Goal: Task Accomplishment & Management: Manage account settings

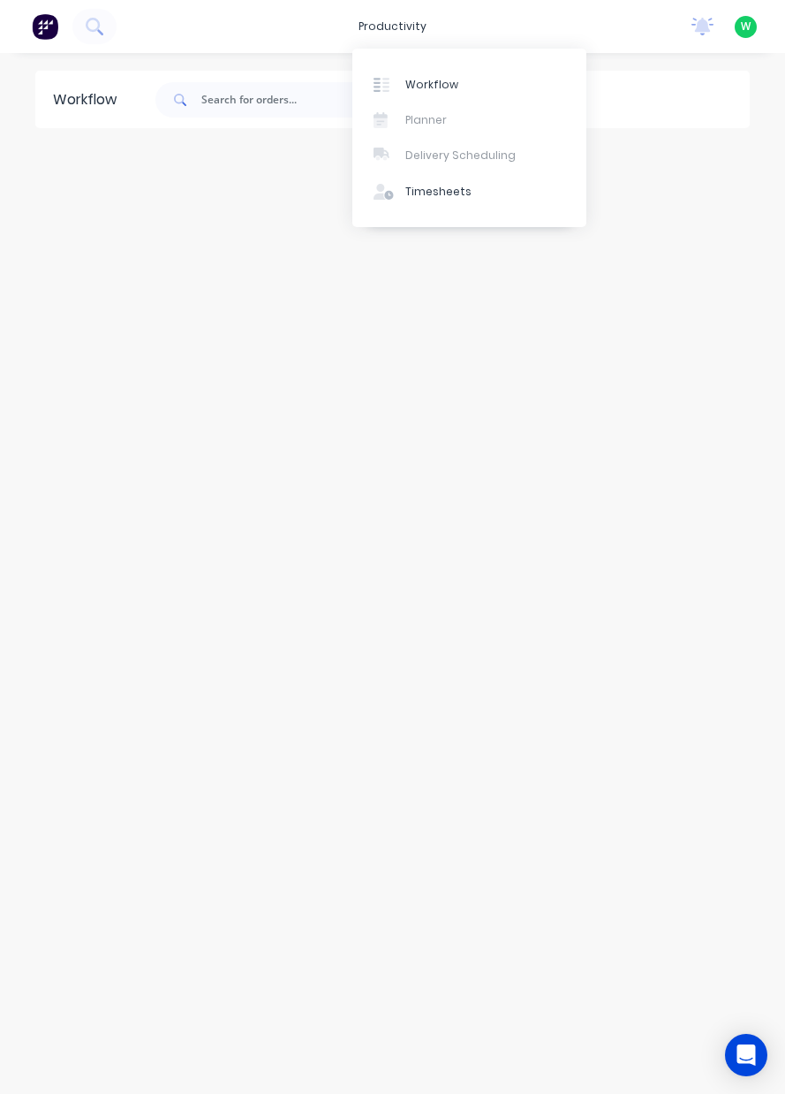
click at [451, 198] on div "Timesheets" at bounding box center [439, 192] width 66 height 16
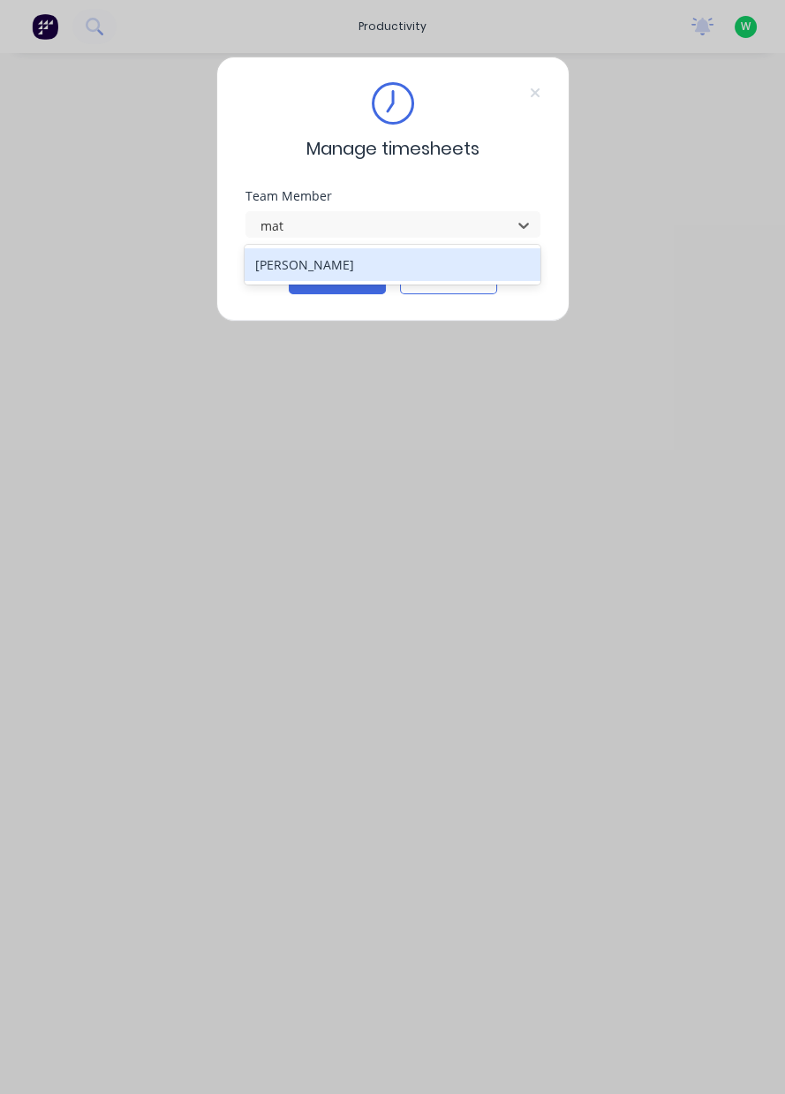
click at [395, 269] on div "[PERSON_NAME]" at bounding box center [393, 264] width 296 height 33
type input "mat"
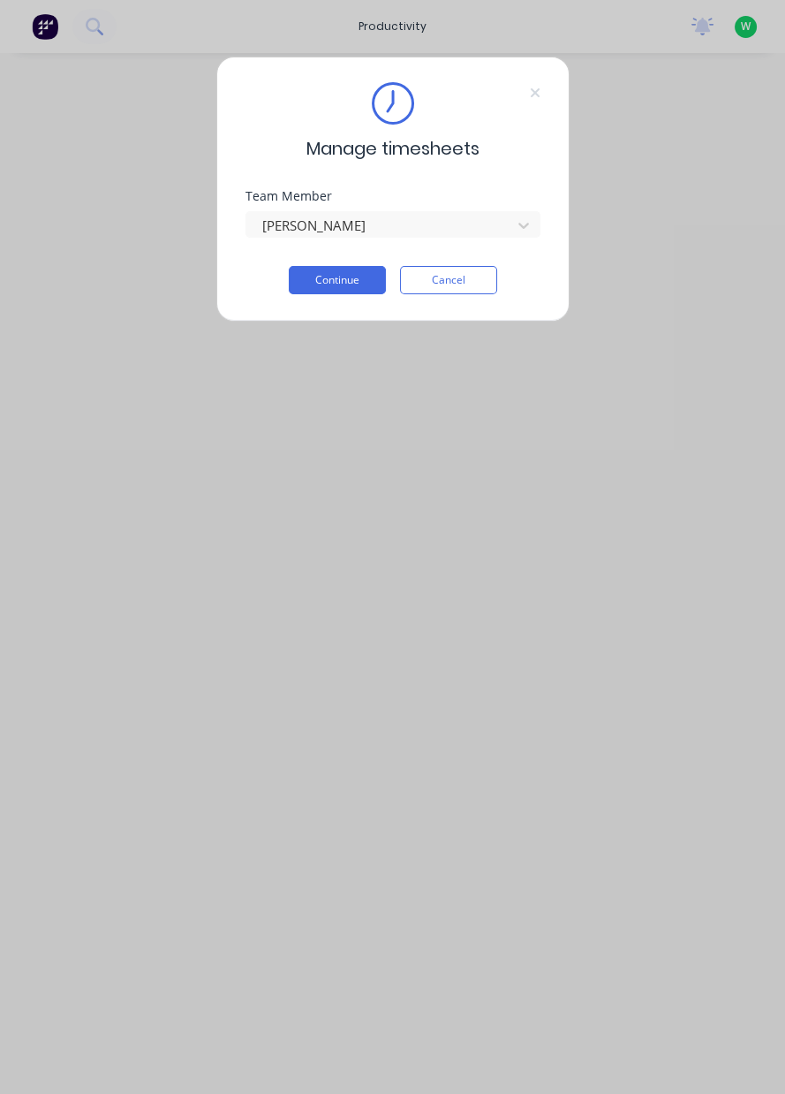
click at [358, 280] on button "Continue" at bounding box center [337, 280] width 97 height 28
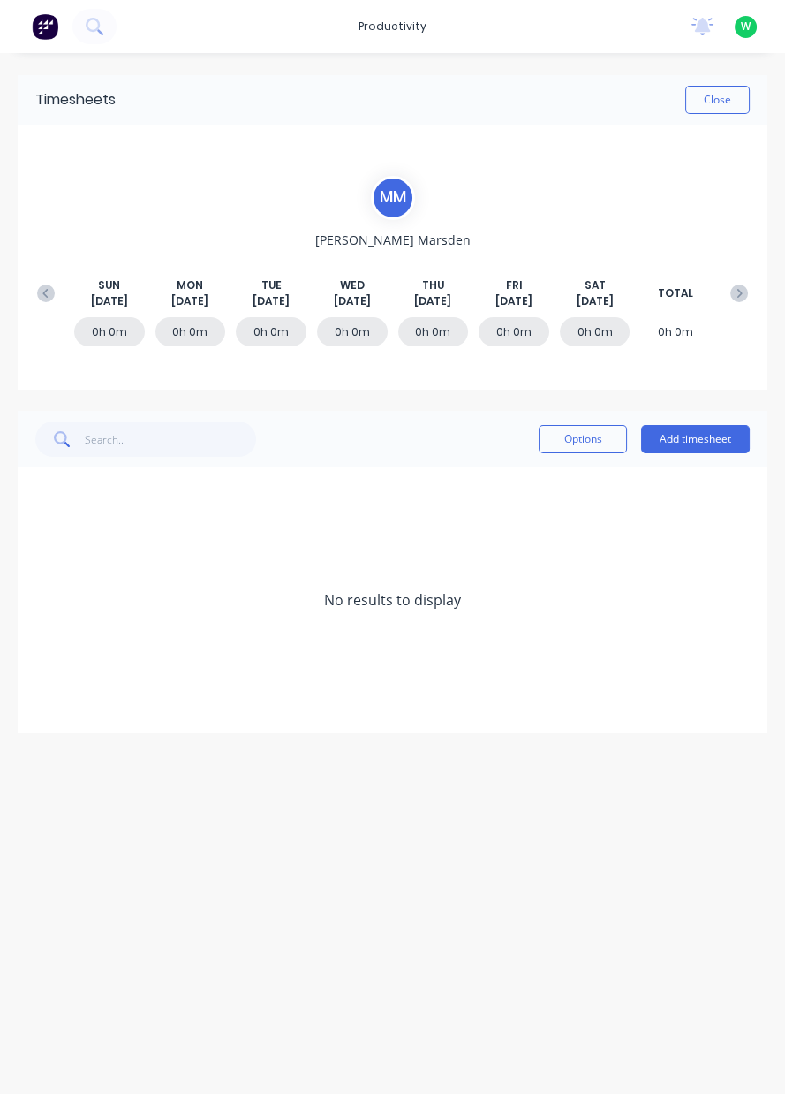
click at [30, 304] on div "[DATE] [DATE] [DATE] [DATE] [DATE] [DATE] [DATE] TOTAL" at bounding box center [392, 293] width 729 height 32
click at [43, 295] on icon at bounding box center [46, 293] width 18 height 18
